Goal: Check status: Check status

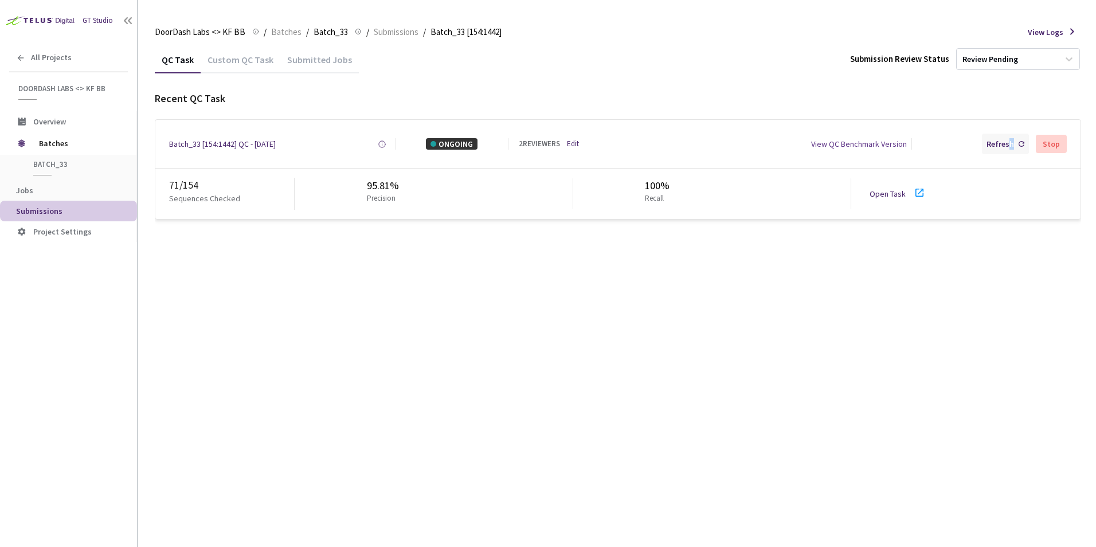
click at [1011, 142] on div "Refresh" at bounding box center [1001, 143] width 28 height 11
click at [1012, 144] on div "Refresh" at bounding box center [1001, 143] width 28 height 11
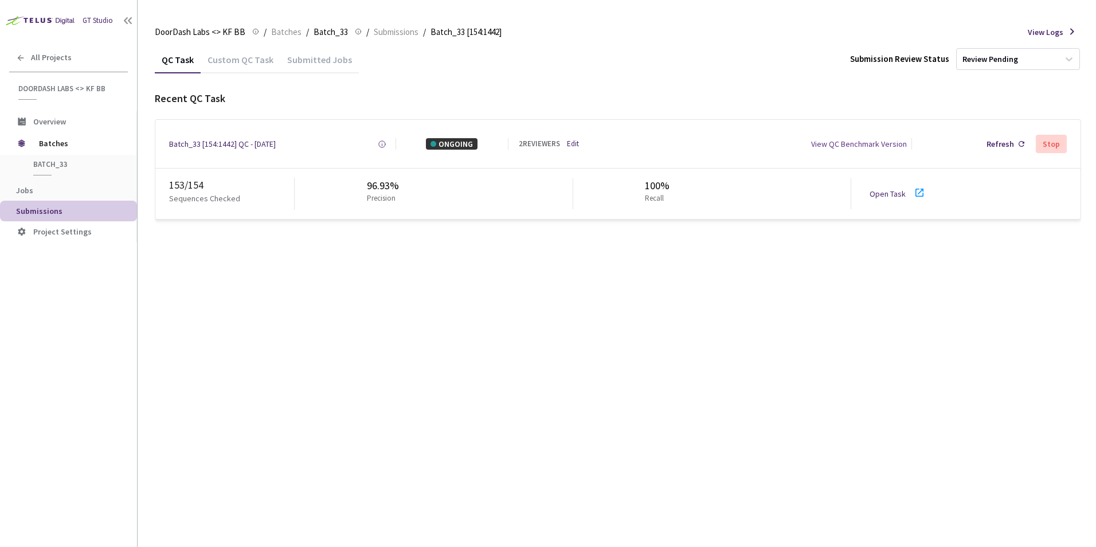
click at [1012, 144] on div "Refresh" at bounding box center [1001, 143] width 28 height 11
click at [920, 191] on icon at bounding box center [920, 193] width 8 height 8
click at [1006, 143] on div "Refresh" at bounding box center [1001, 143] width 28 height 11
click at [1012, 146] on div "Refresh" at bounding box center [1001, 143] width 28 height 11
click at [1006, 140] on div "Refresh" at bounding box center [1001, 143] width 28 height 11
